Goal: Information Seeking & Learning: Learn about a topic

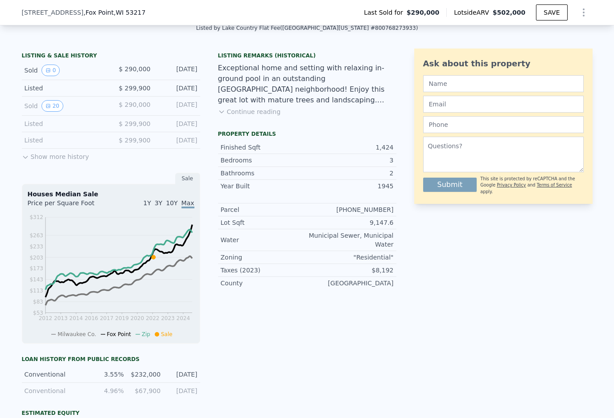
scroll to position [220, 0]
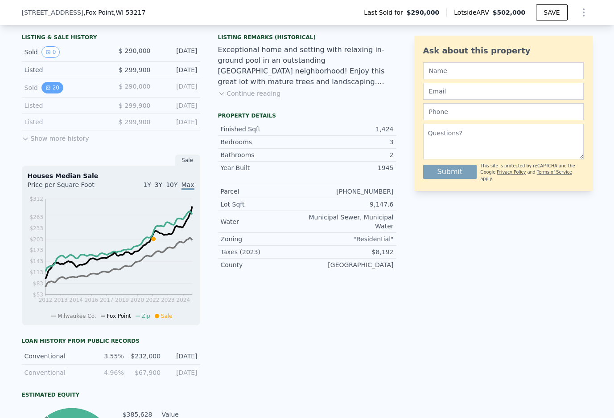
click at [46, 94] on button "20" at bounding box center [52, 88] width 22 height 12
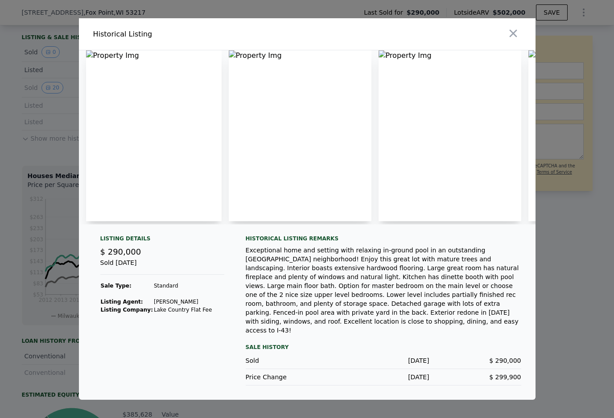
click at [156, 154] on img at bounding box center [153, 135] width 135 height 171
drag, startPoint x: 531, startPoint y: 58, endPoint x: 533, endPoint y: 75, distance: 17.5
click at [533, 75] on img at bounding box center [599, 135] width 143 height 171
drag, startPoint x: 524, startPoint y: 74, endPoint x: 524, endPoint y: 156, distance: 82.9
click at [524, 156] on div at bounding box center [307, 137] width 456 height 174
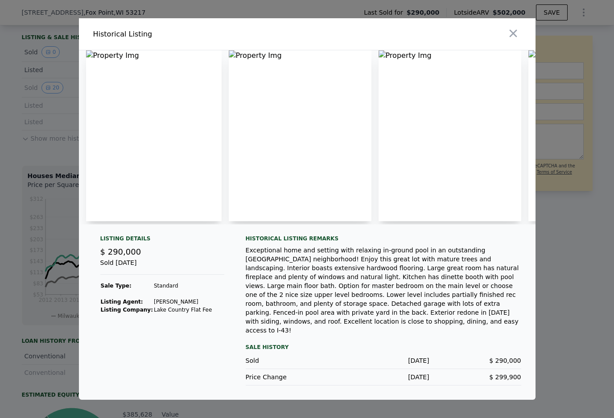
click at [89, 61] on img at bounding box center [153, 135] width 135 height 171
click at [513, 37] on icon "button" at bounding box center [513, 34] width 8 height 8
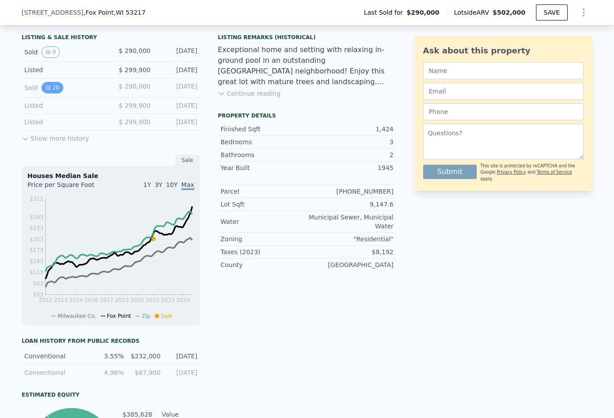
click at [45, 90] on icon "View historical data" at bounding box center [47, 87] width 5 height 5
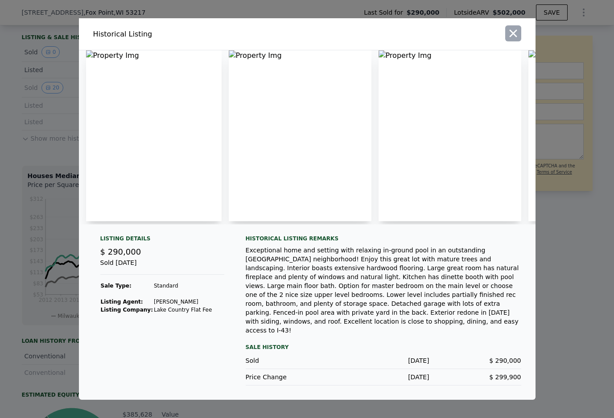
click at [508, 38] on icon "button" at bounding box center [513, 33] width 12 height 12
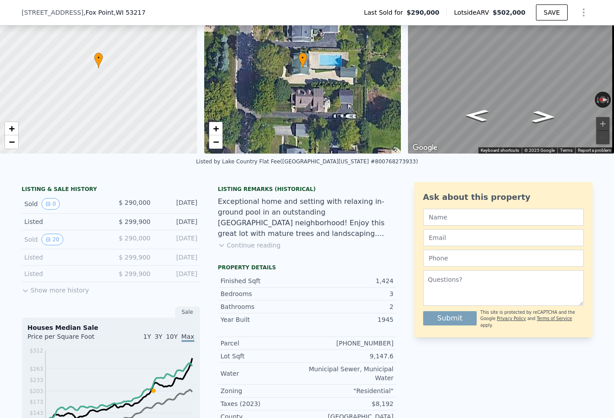
scroll to position [41, 0]
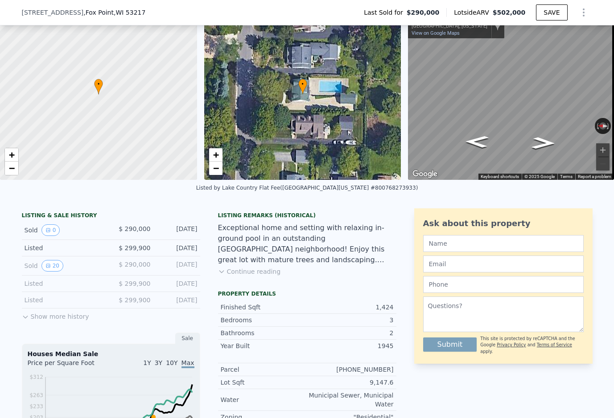
click at [317, 92] on div "• + −" at bounding box center [302, 94] width 197 height 171
